Goal: Transaction & Acquisition: Download file/media

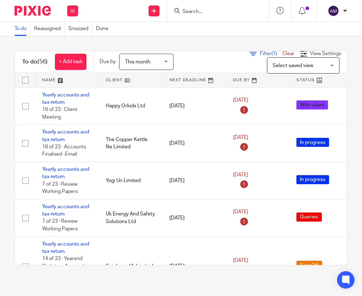
click at [221, 13] on input "Search" at bounding box center [214, 12] width 65 height 7
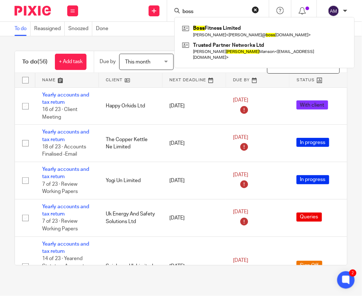
type input "boss"
click button "submit" at bounding box center [0, 0] width 0 height 0
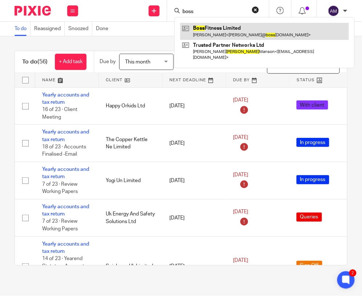
click at [211, 36] on link at bounding box center [264, 31] width 169 height 17
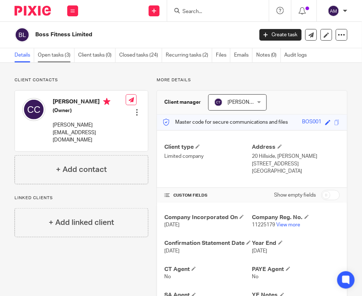
click at [63, 56] on link "Open tasks (3)" at bounding box center [56, 55] width 37 height 14
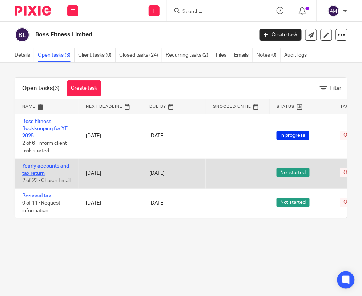
click at [49, 165] on link "Yearly accounts and tax return" at bounding box center [45, 170] width 47 height 12
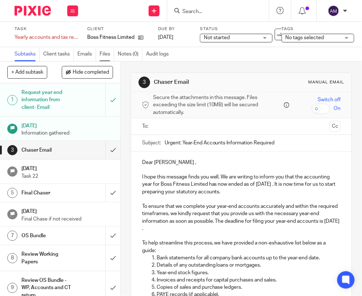
click at [100, 55] on link "Files" at bounding box center [107, 54] width 15 height 14
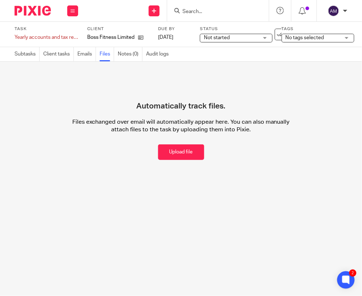
click at [205, 12] on input "Search" at bounding box center [214, 12] width 65 height 7
click at [140, 39] on icon at bounding box center [140, 37] width 5 height 5
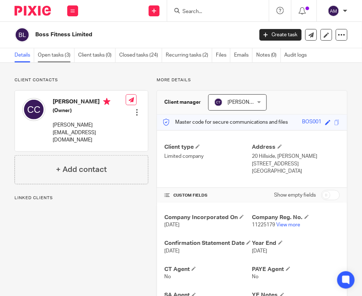
click at [60, 57] on link "Open tasks (3)" at bounding box center [56, 55] width 37 height 14
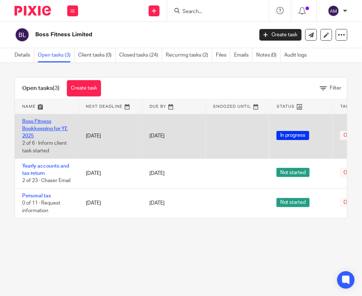
click at [45, 128] on link "Boss Fitness Bookkeeping for YE 2025" at bounding box center [44, 129] width 45 height 20
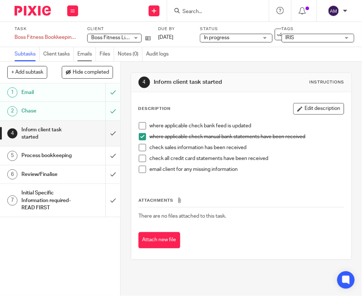
click at [81, 56] on link "Emails" at bounding box center [86, 54] width 19 height 14
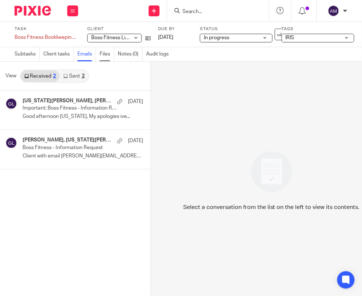
click at [101, 52] on link "Files" at bounding box center [107, 54] width 15 height 14
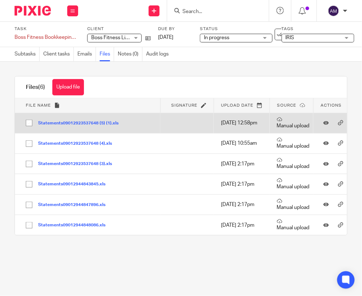
click at [24, 125] on input "checkbox" at bounding box center [29, 123] width 14 height 14
checkbox input "true"
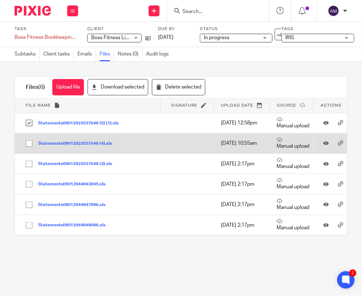
click at [28, 150] on input "checkbox" at bounding box center [29, 144] width 14 height 14
checkbox input "true"
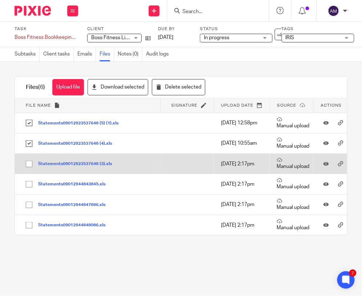
click at [28, 169] on input "checkbox" at bounding box center [29, 164] width 14 height 14
checkbox input "true"
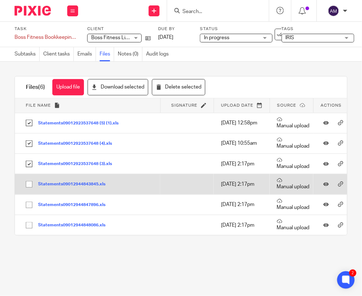
click at [27, 186] on input "checkbox" at bounding box center [29, 185] width 14 height 14
checkbox input "true"
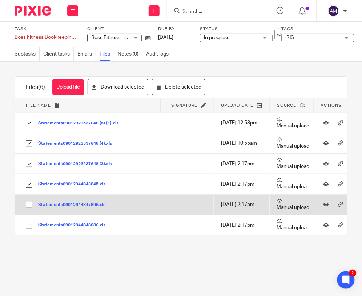
click at [27, 205] on input "checkbox" at bounding box center [29, 205] width 14 height 14
checkbox input "true"
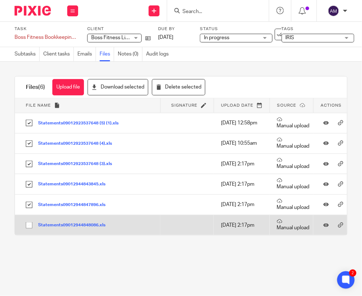
click at [28, 226] on input "checkbox" at bounding box center [29, 226] width 14 height 14
checkbox input "true"
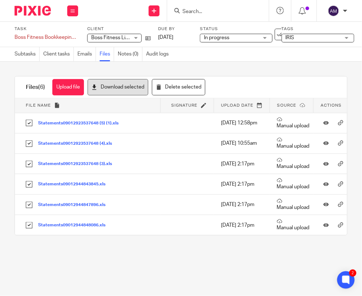
click at [102, 85] on button "Download selected" at bounding box center [118, 87] width 61 height 16
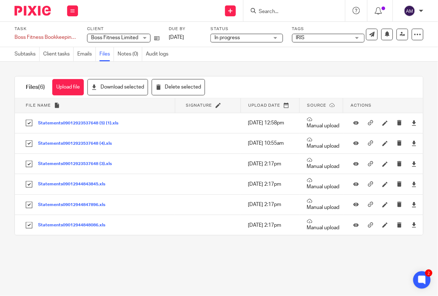
click at [280, 12] on input "Search" at bounding box center [290, 12] width 65 height 7
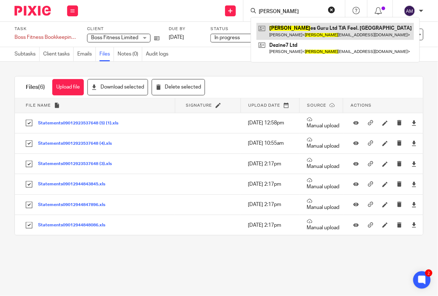
type input "pilat"
click at [300, 31] on link at bounding box center [336, 31] width 158 height 17
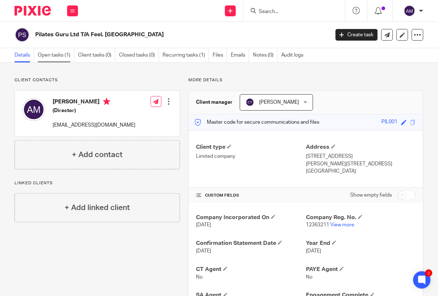
click at [53, 56] on link "Open tasks (1)" at bounding box center [56, 55] width 37 height 14
